Goal: Navigation & Orientation: Go to known website

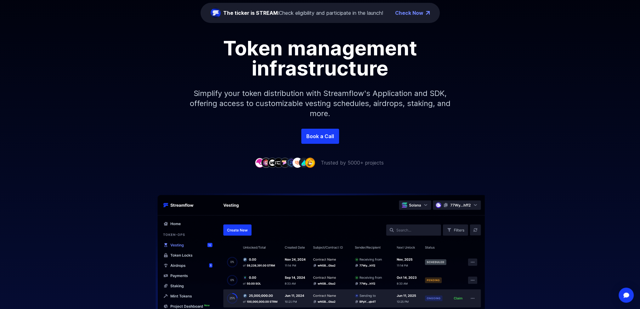
scroll to position [94, 0]
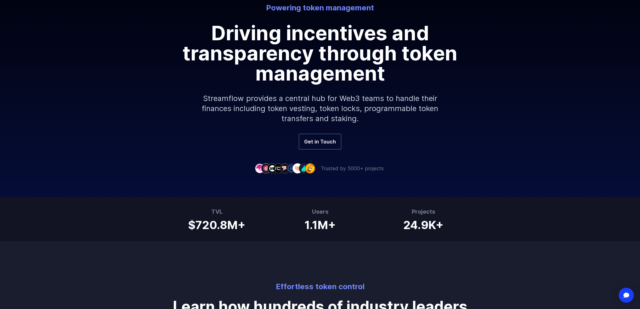
scroll to position [94, 0]
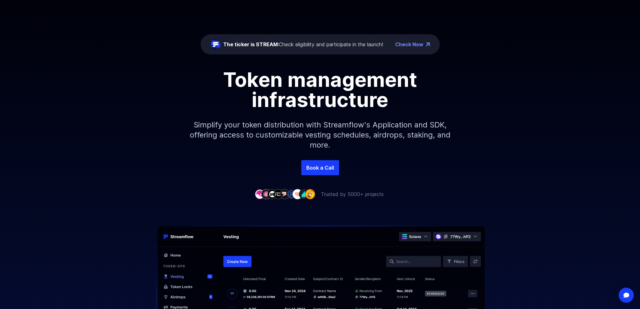
scroll to position [63, 0]
